Goal: Navigation & Orientation: Find specific page/section

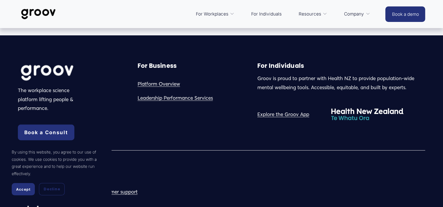
scroll to position [1624, 0]
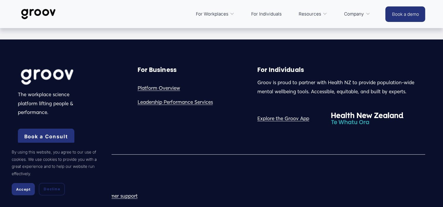
click at [175, 107] on link "Leadership Performance Services" at bounding box center [175, 102] width 75 height 9
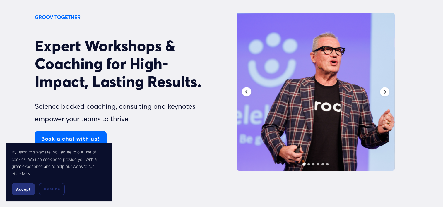
scroll to position [59, 0]
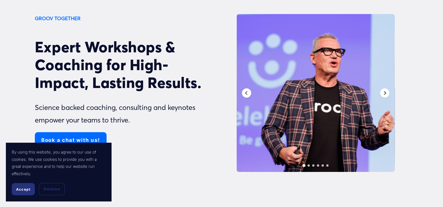
click at [384, 97] on div "Next" at bounding box center [384, 92] width 9 height 9
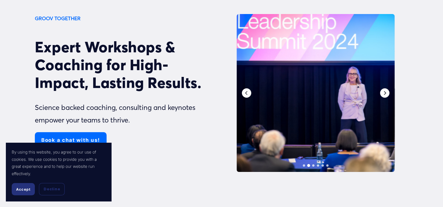
click at [384, 98] on div "Next" at bounding box center [384, 92] width 9 height 9
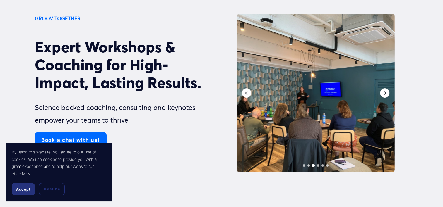
click at [384, 98] on div "Next" at bounding box center [384, 92] width 9 height 9
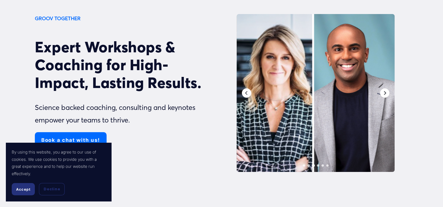
click at [384, 96] on div "Next" at bounding box center [384, 92] width 9 height 9
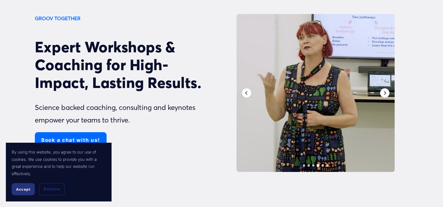
click at [383, 96] on div "Next" at bounding box center [384, 92] width 9 height 9
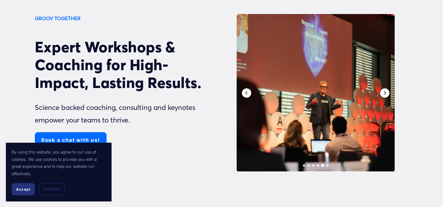
click at [383, 96] on div "Next" at bounding box center [384, 92] width 9 height 9
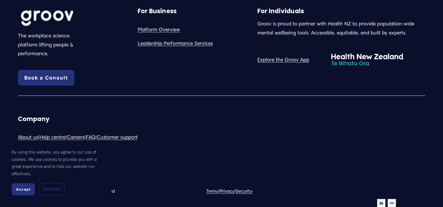
scroll to position [3600, 0]
